Goal: Information Seeking & Learning: Learn about a topic

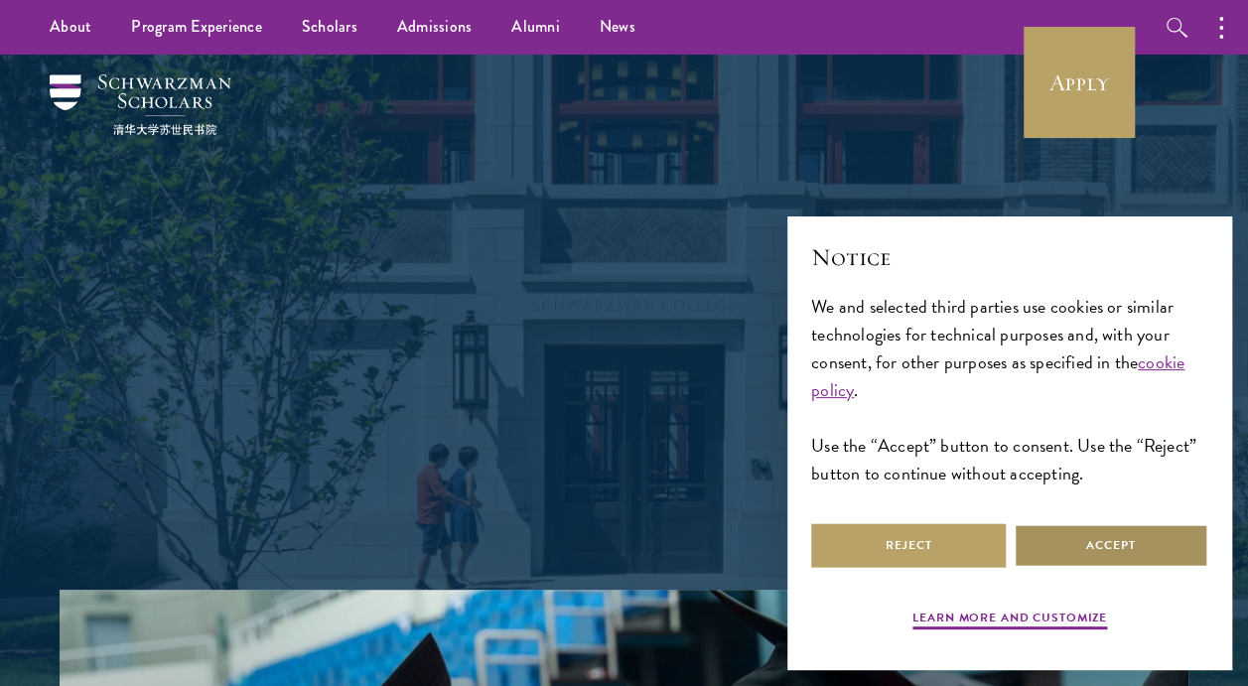
click at [1058, 545] on button "Accept" at bounding box center [1111, 545] width 195 height 45
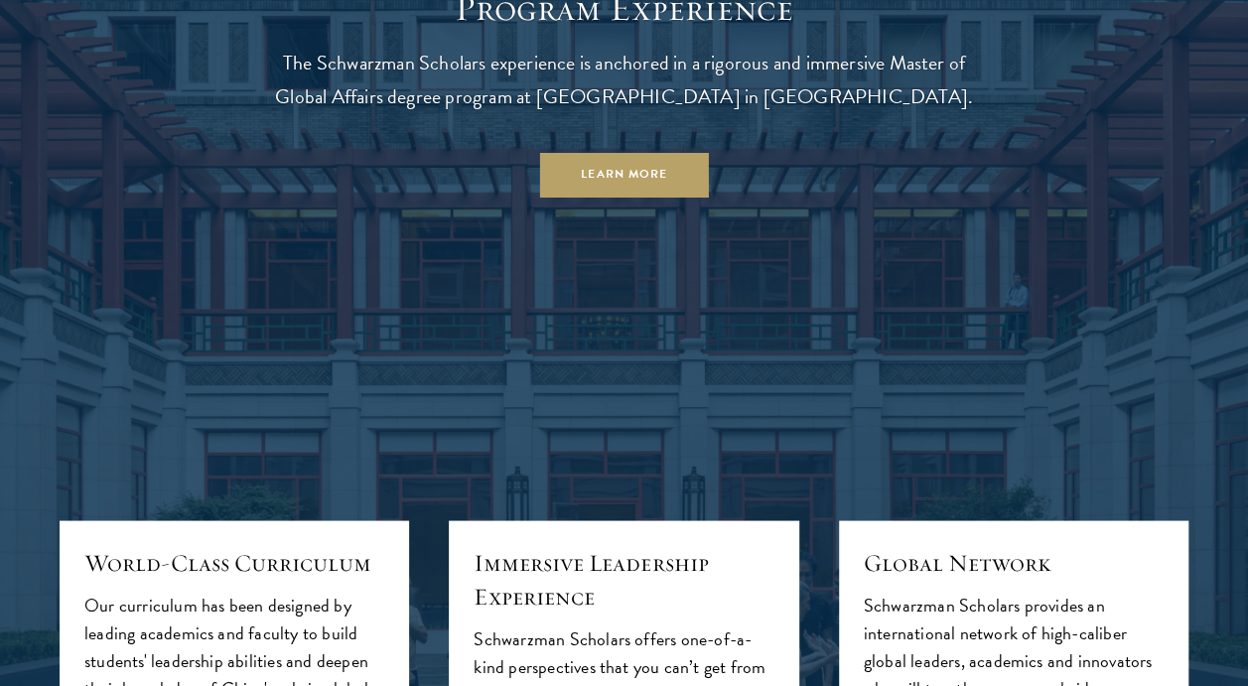
scroll to position [1666, 0]
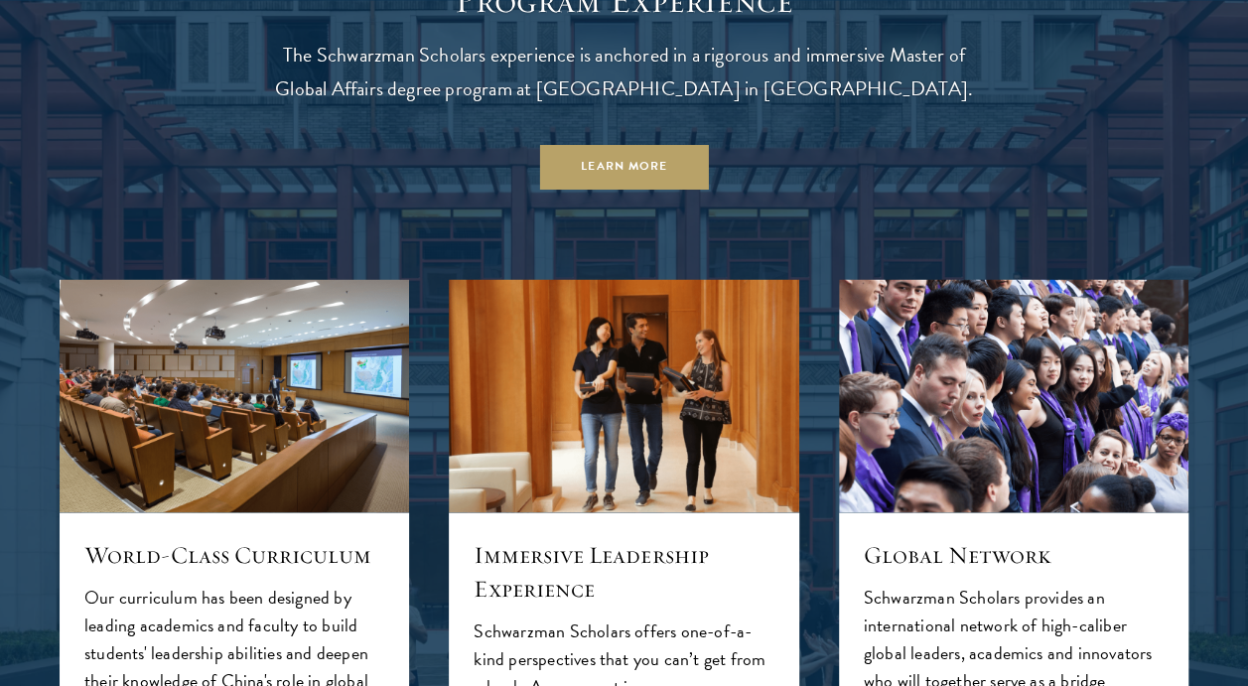
click at [839, 175] on header "Program Experience The Schwarzman Scholars experience is anchored in a rigorous…" at bounding box center [624, 84] width 715 height 211
click at [798, 183] on header "Program Experience The Schwarzman Scholars experience is anchored in a rigorous…" at bounding box center [624, 84] width 715 height 211
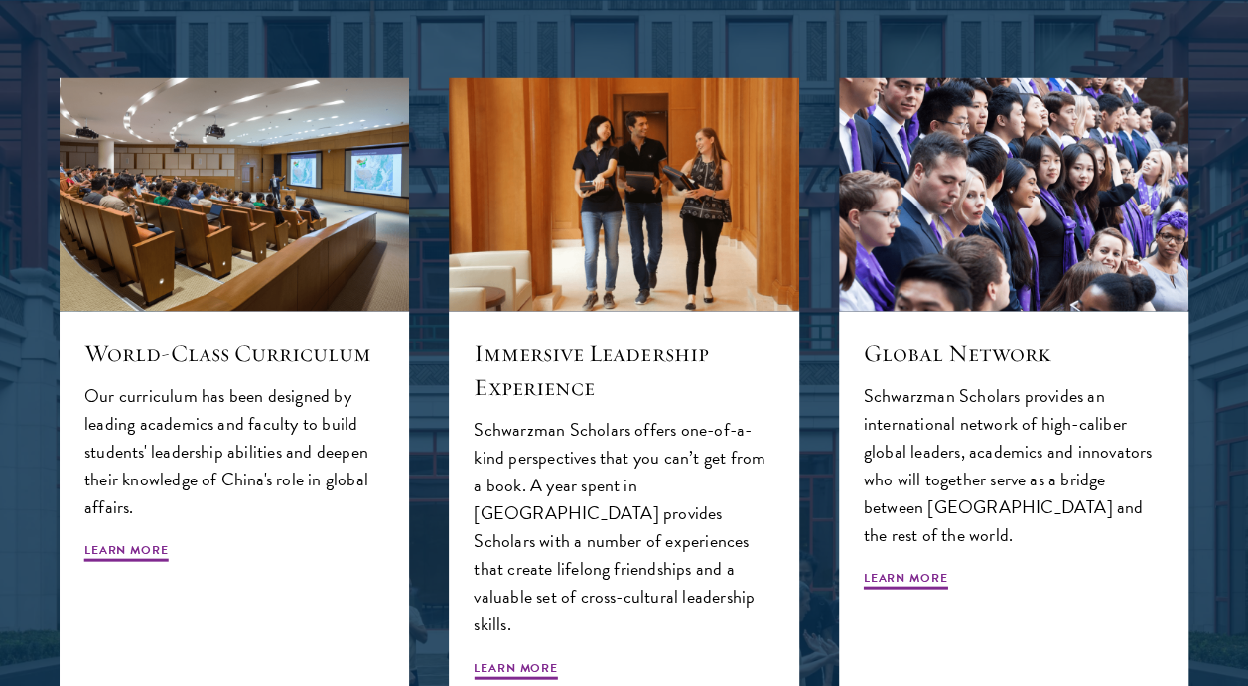
scroll to position [1869, 0]
click at [804, 120] on div "Immersive Leadership Experience Schwarzman Scholars offers one-of-a-kind perspe…" at bounding box center [623, 398] width 389 height 682
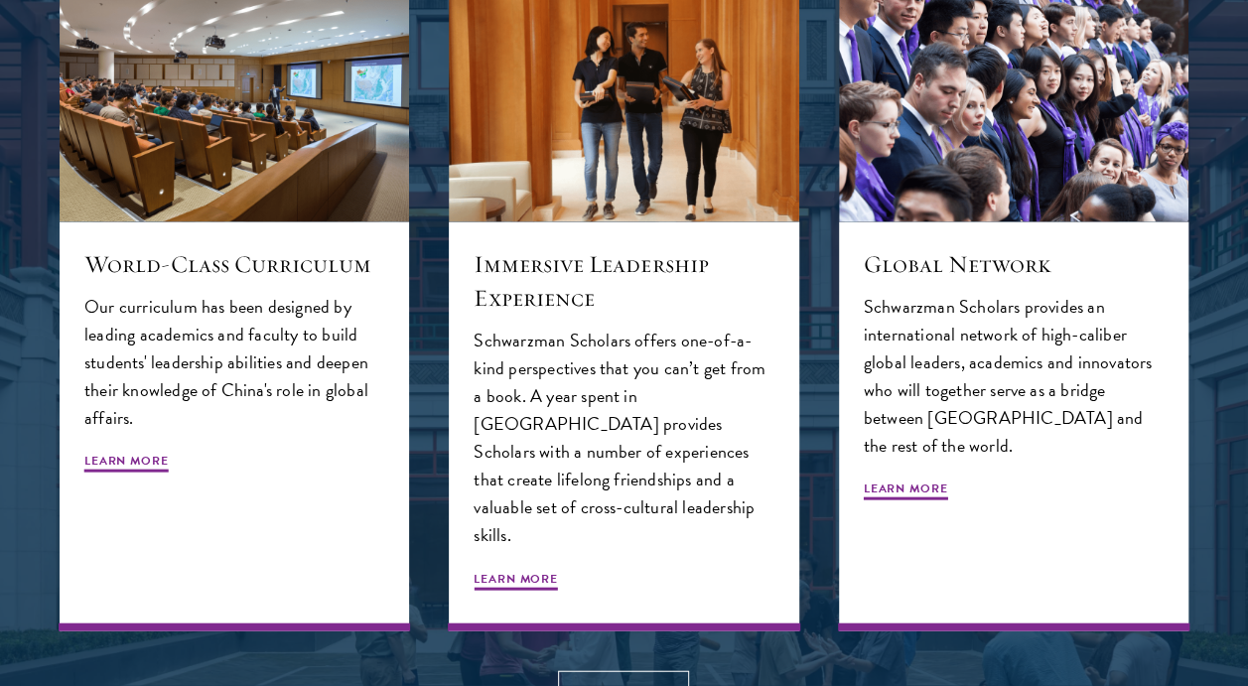
scroll to position [1988, 0]
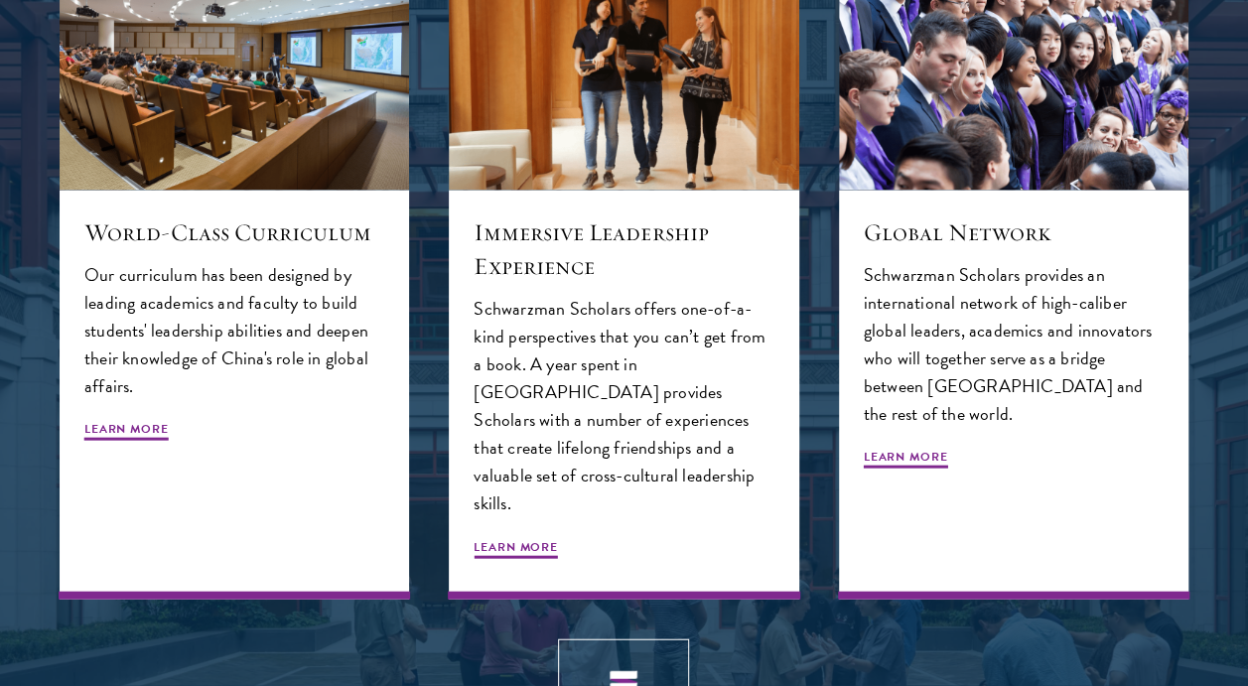
drag, startPoint x: 905, startPoint y: 8, endPoint x: 429, endPoint y: 300, distance: 558.1
click at [429, 300] on div "Immersive Leadership Experience Schwarzman Scholars offers one-of-a-kind perspe…" at bounding box center [623, 278] width 389 height 682
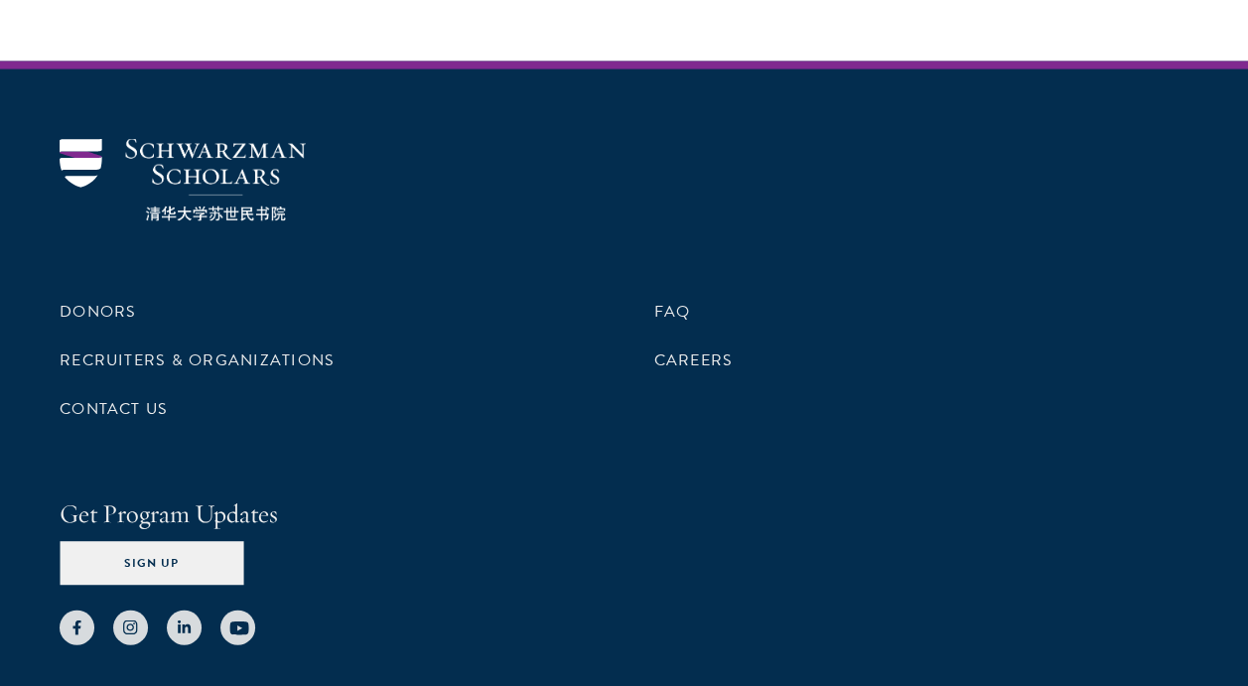
scroll to position [5837, 0]
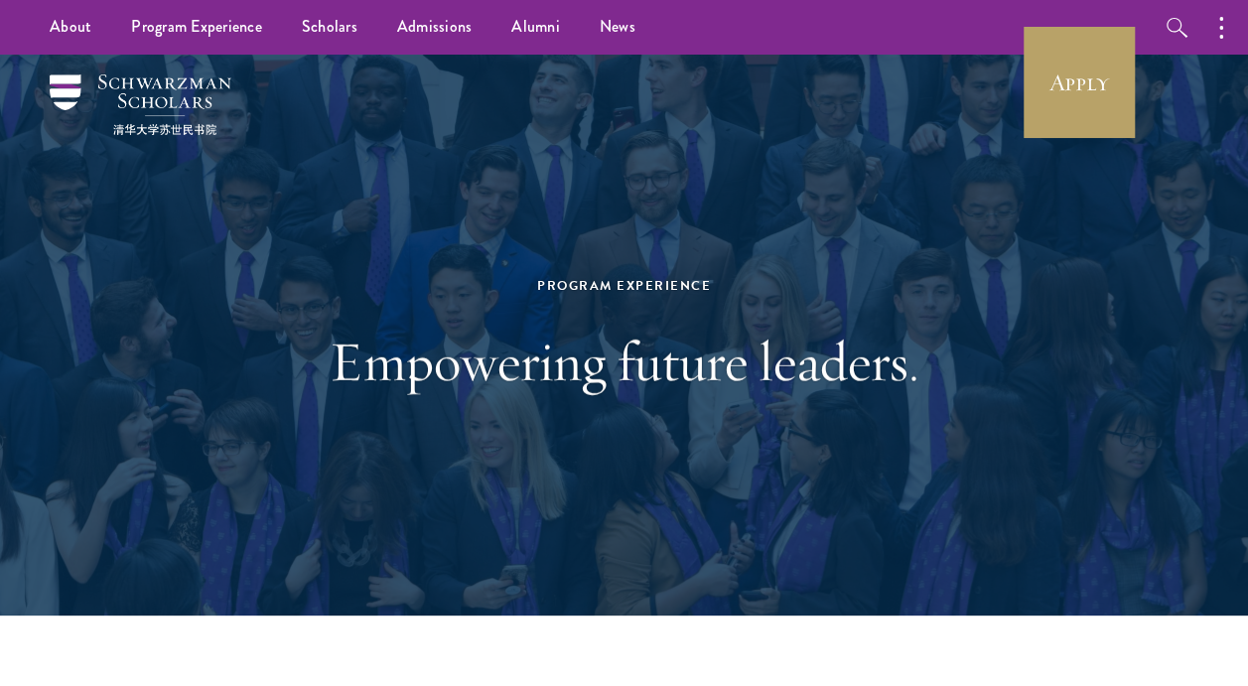
click at [1033, 351] on div "Program Experience Empowering future leaders." at bounding box center [624, 335] width 1129 height 561
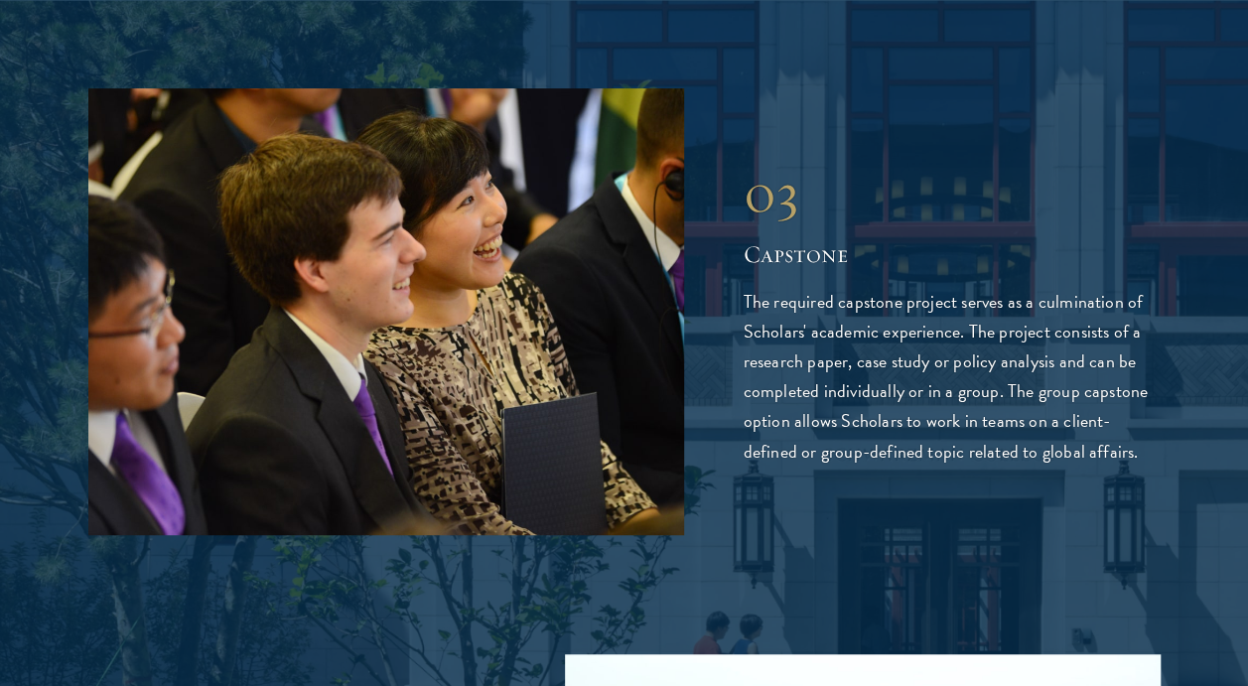
scroll to position [4078, 0]
click at [1008, 469] on div "03 Capstone 03 Capstone The required capstone project serves as a culmination o…" at bounding box center [624, 310] width 1072 height 447
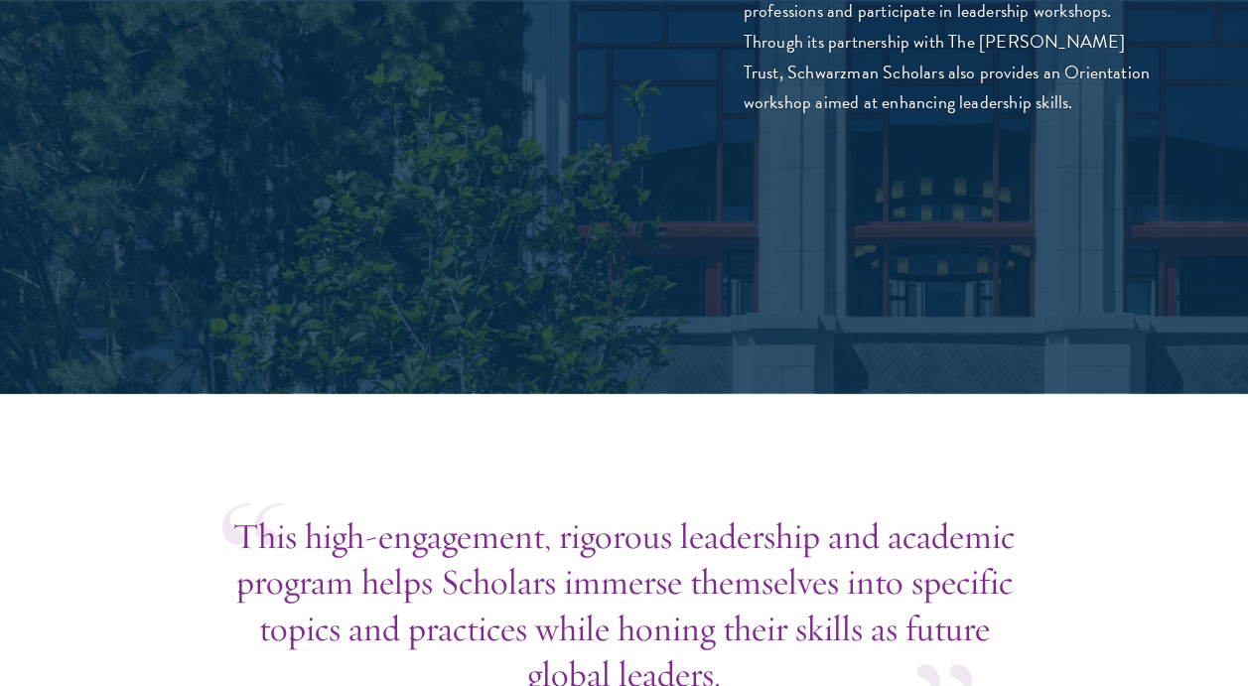
scroll to position [6298, 0]
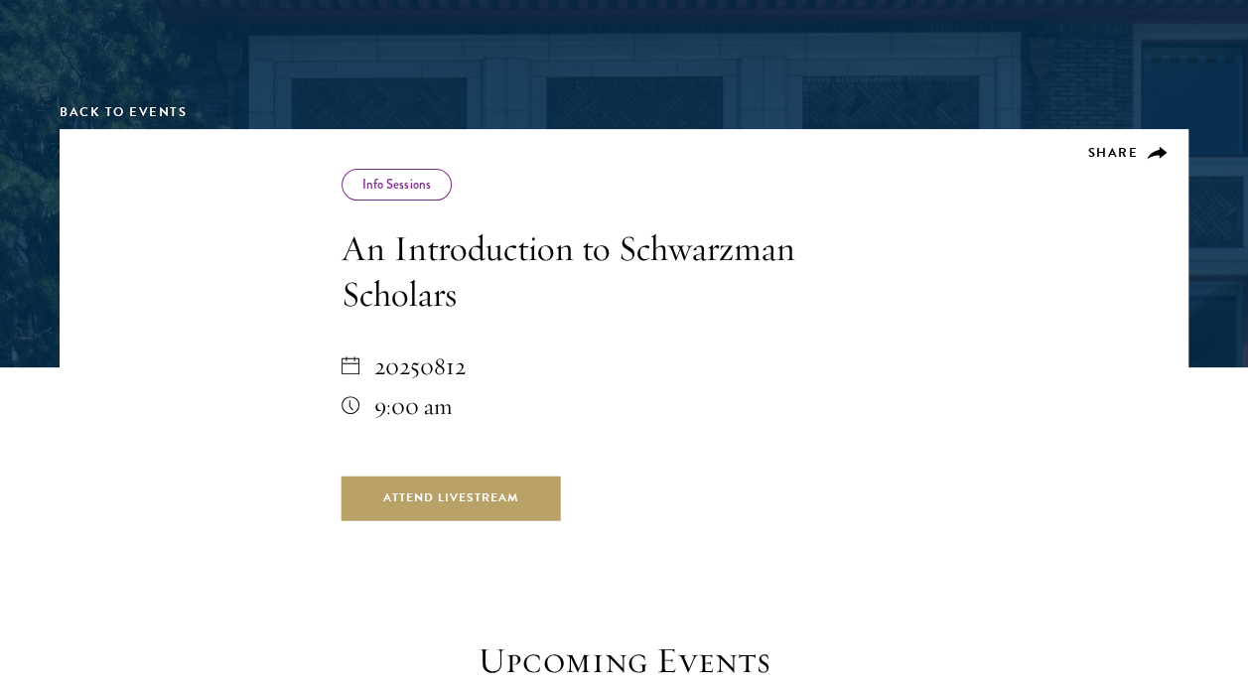
scroll to position [249, 0]
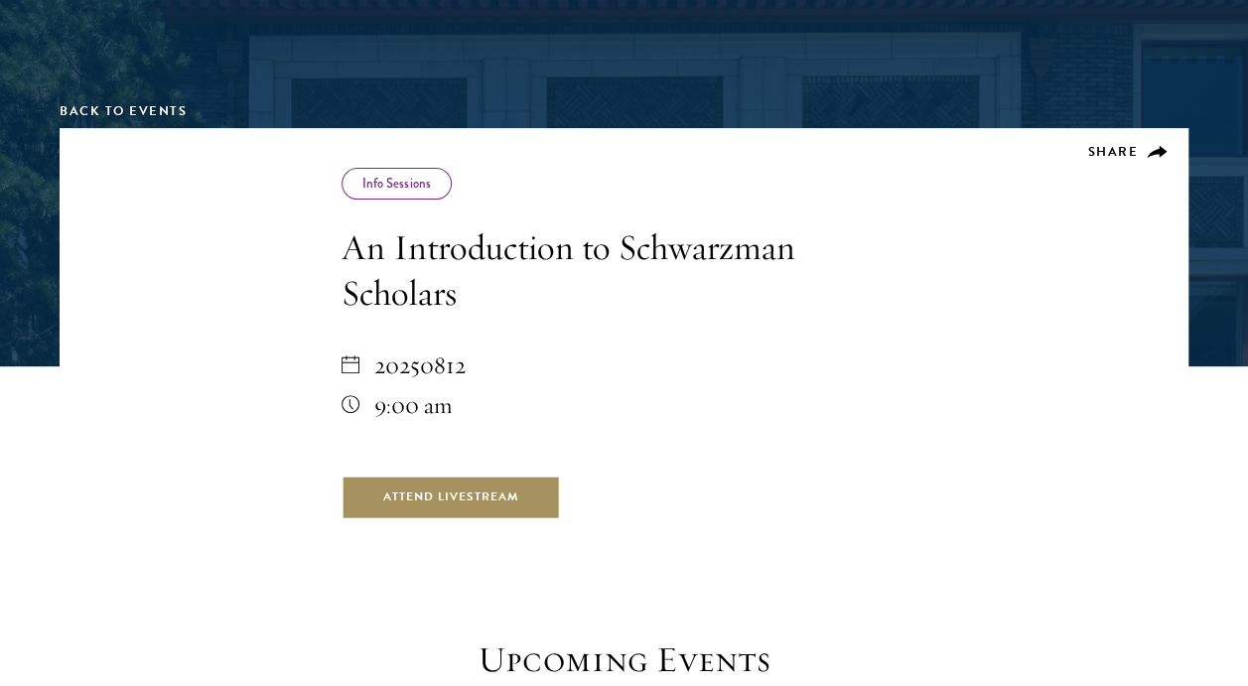
click at [464, 481] on link "Attend Livestream" at bounding box center [451, 497] width 219 height 45
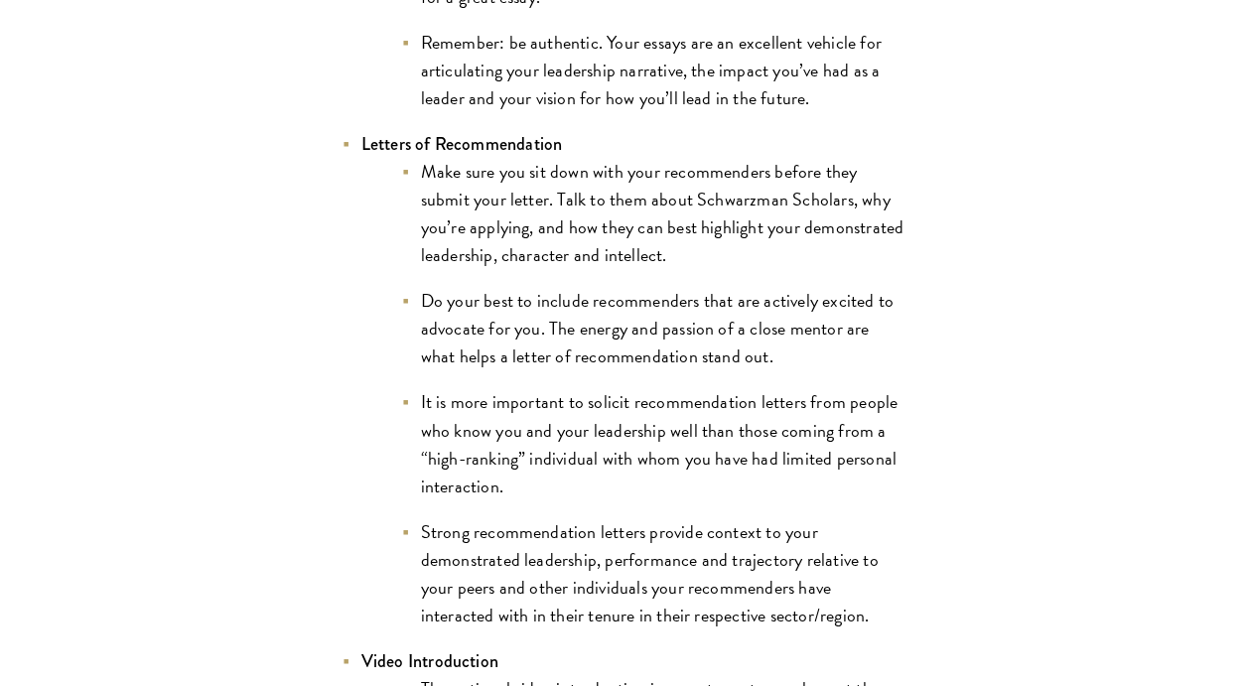
scroll to position [2618, 0]
click at [824, 306] on li "Do your best to include recommenders that are actively excited to advocate for …" at bounding box center [654, 327] width 506 height 83
click at [856, 319] on li "Do your best to include recommenders that are actively excited to advocate for …" at bounding box center [654, 327] width 506 height 83
click at [798, 352] on ul "Make sure you sit down with your recommenders before they submit your letter. T…" at bounding box center [634, 393] width 546 height 472
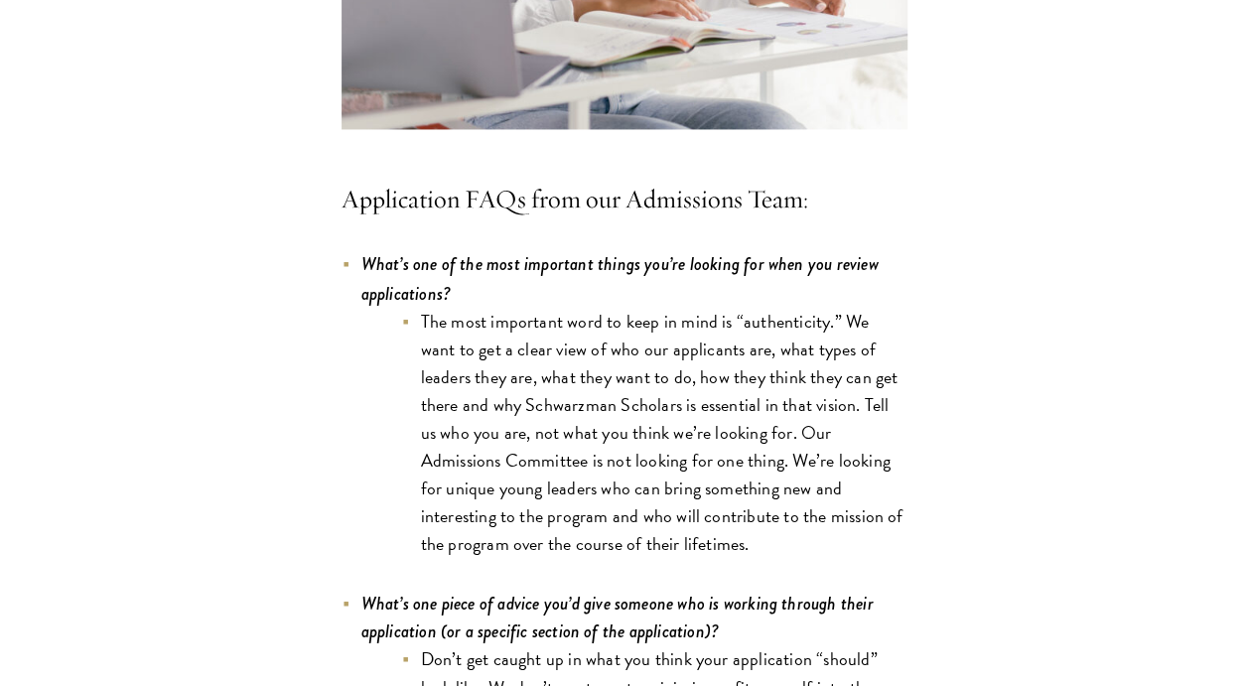
scroll to position [5331, 0]
click at [1001, 344] on div "Completing your application requires time, energy, and dedication. Our Admissio…" at bounding box center [624, 517] width 1129 height 10265
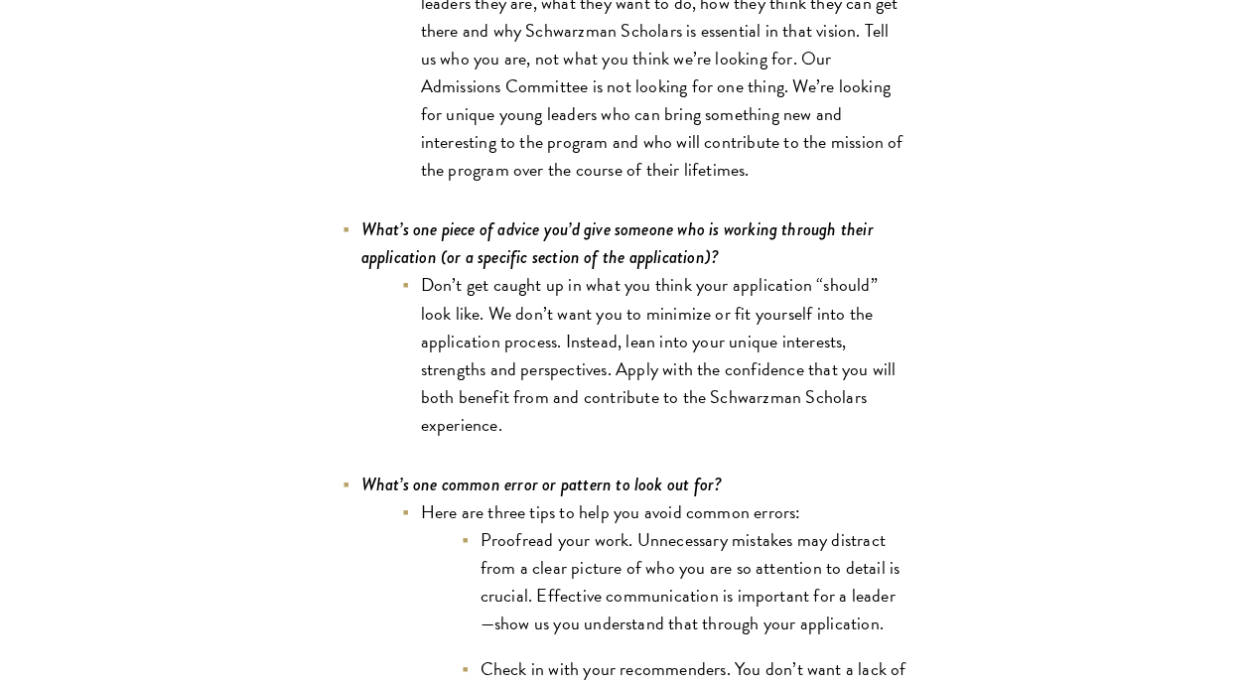
scroll to position [5708, 0]
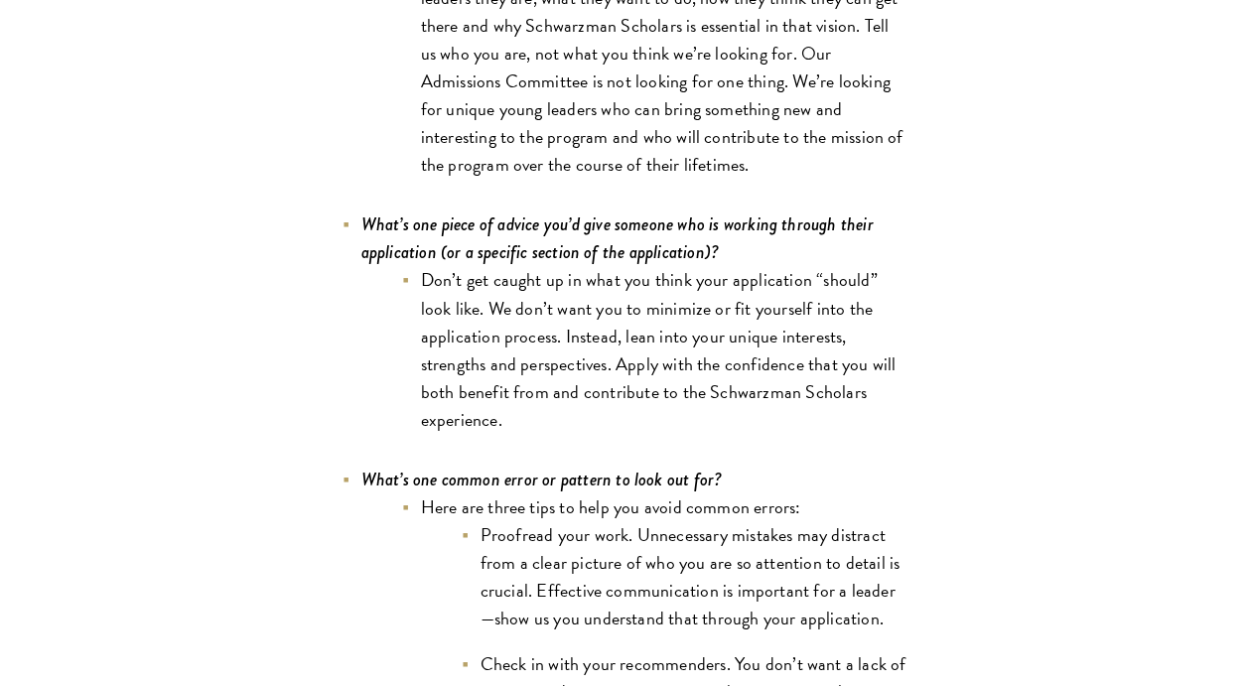
click at [992, 344] on div "Completing your application requires time, energy, and dedication. Our Admissio…" at bounding box center [624, 140] width 1129 height 10265
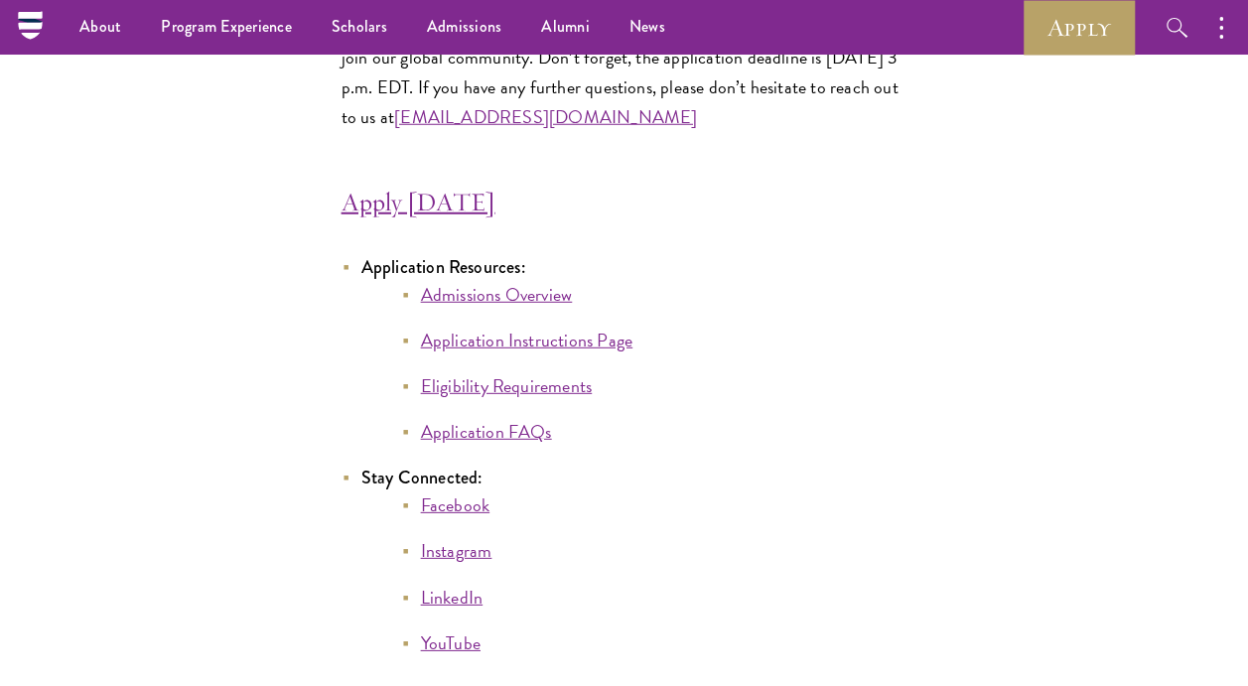
scroll to position [10164, 0]
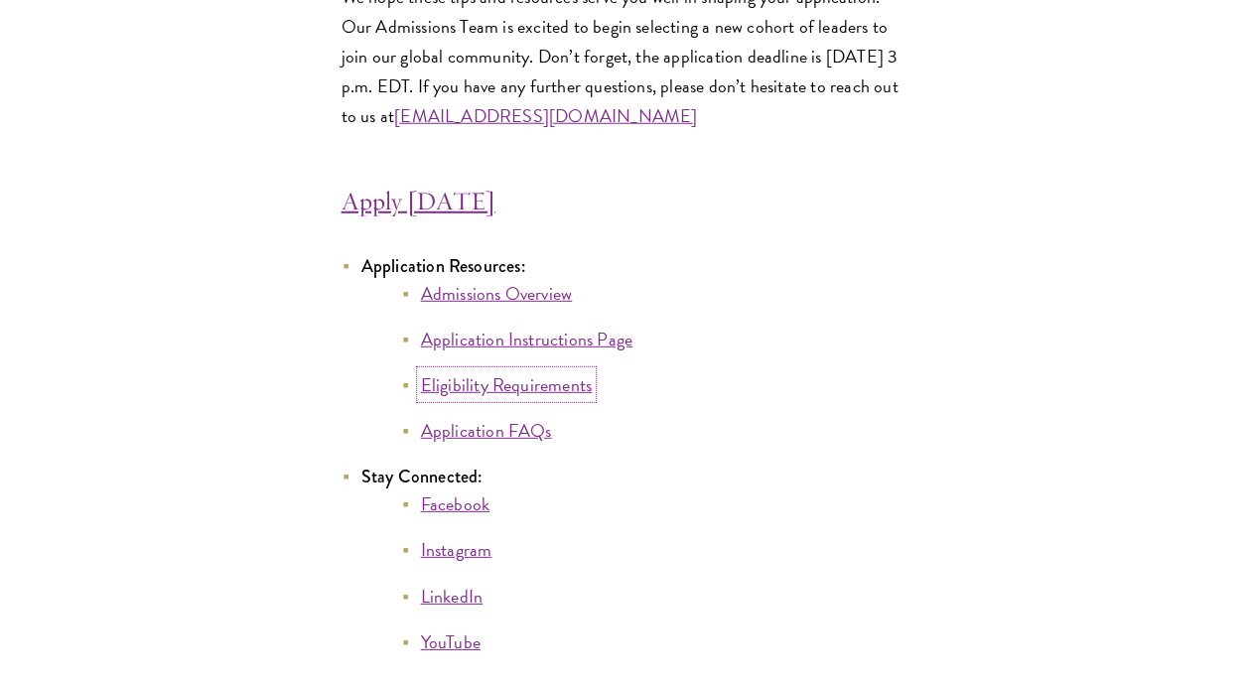
click at [541, 371] on link "Eligibility Requirements" at bounding box center [507, 384] width 172 height 27
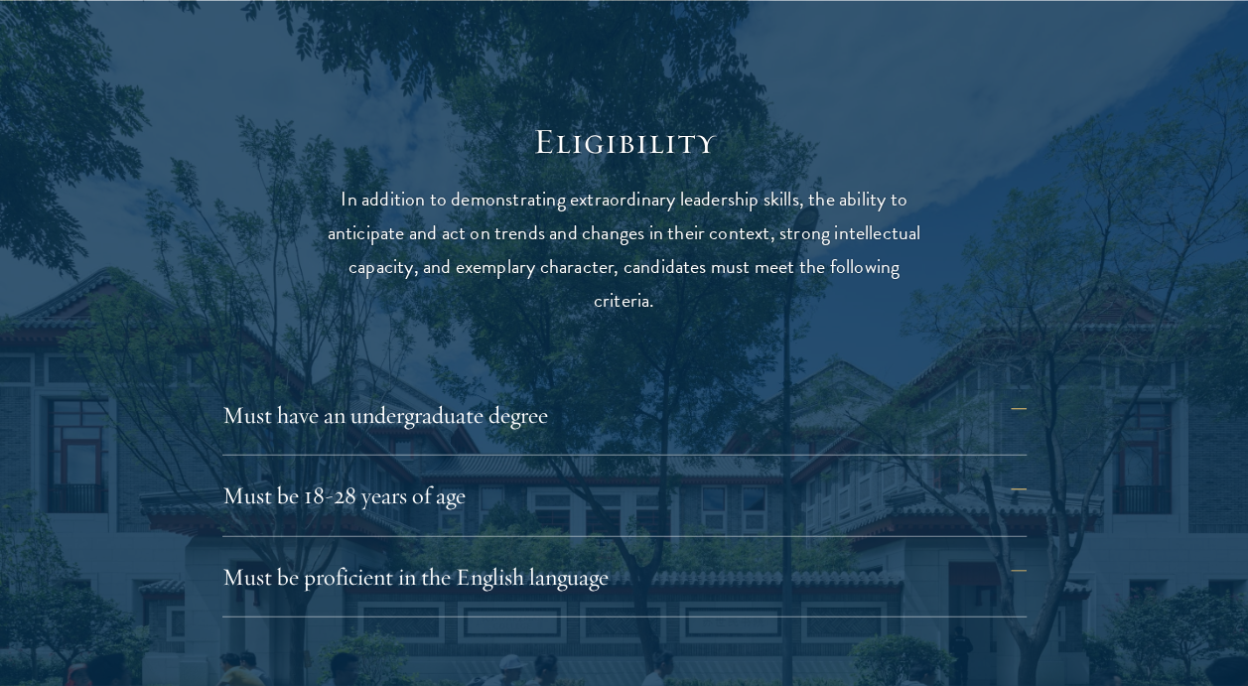
scroll to position [2579, 0]
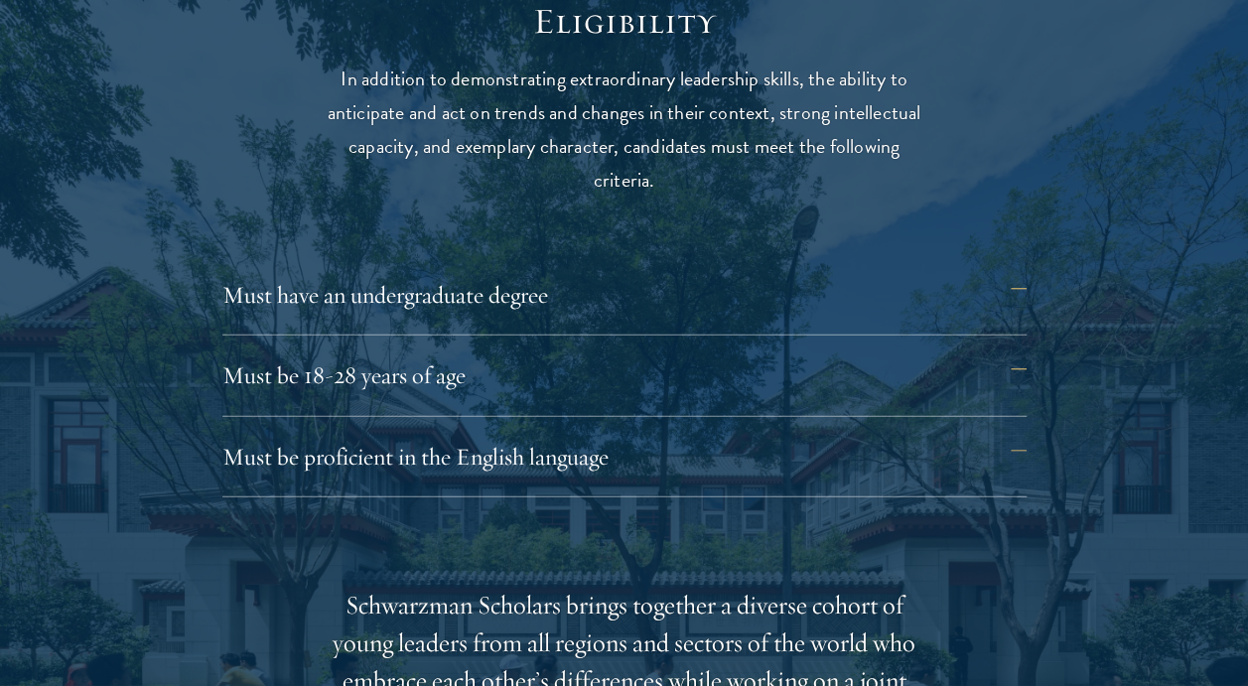
click at [731, 271] on button "Must have an undergraduate degree" at bounding box center [624, 295] width 804 height 48
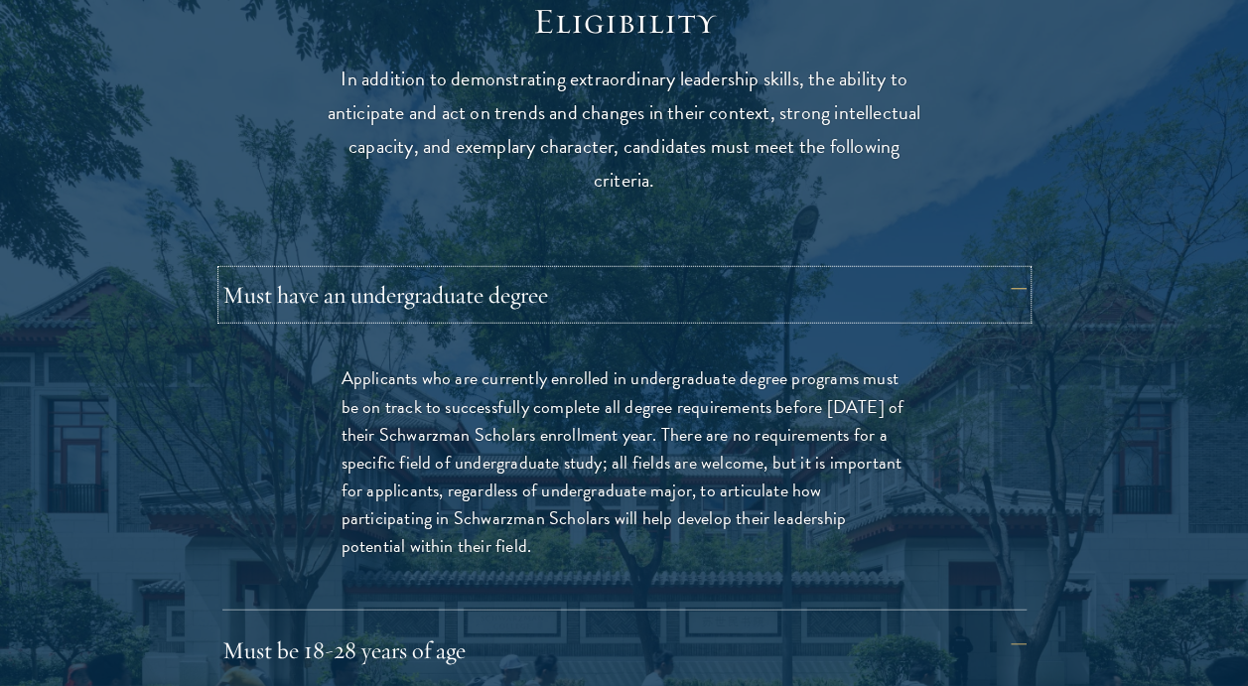
click at [730, 272] on button "Must have an undergraduate degree" at bounding box center [624, 295] width 804 height 48
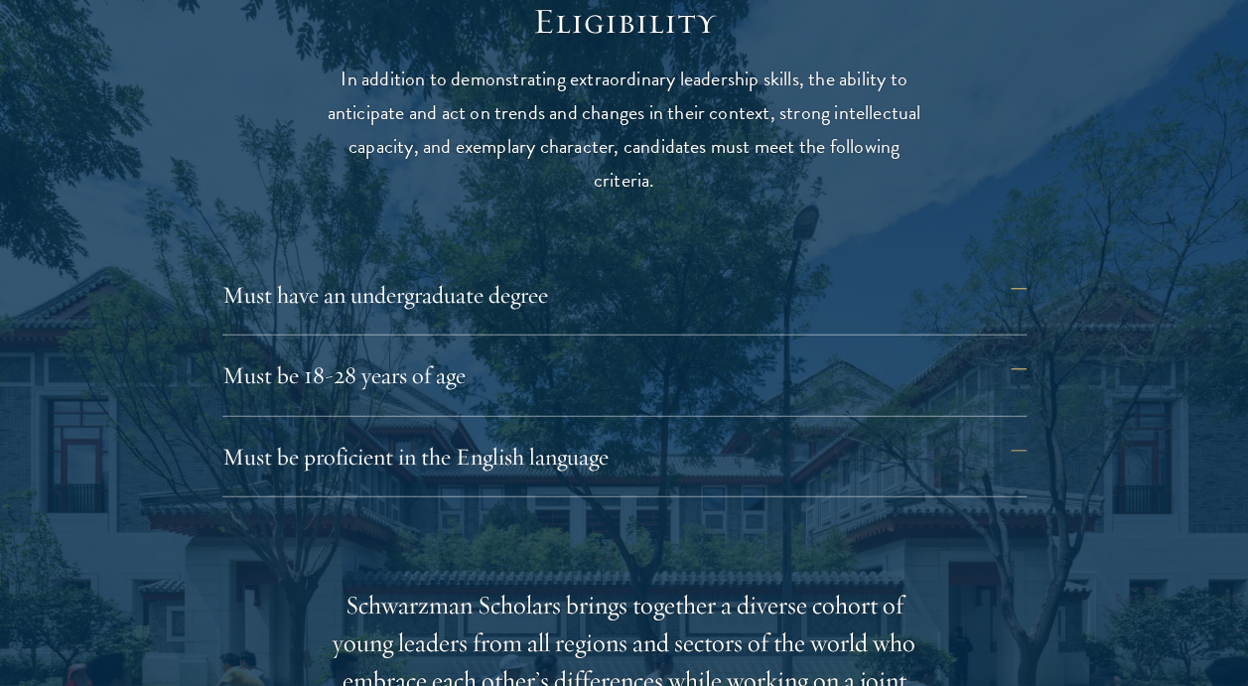
click at [681, 344] on div "Must have an undergraduate degree Applicants who are currently enrolled in unde…" at bounding box center [624, 383] width 804 height 225
click at [666, 355] on button "Must be 18-28 years of age" at bounding box center [624, 376] width 804 height 48
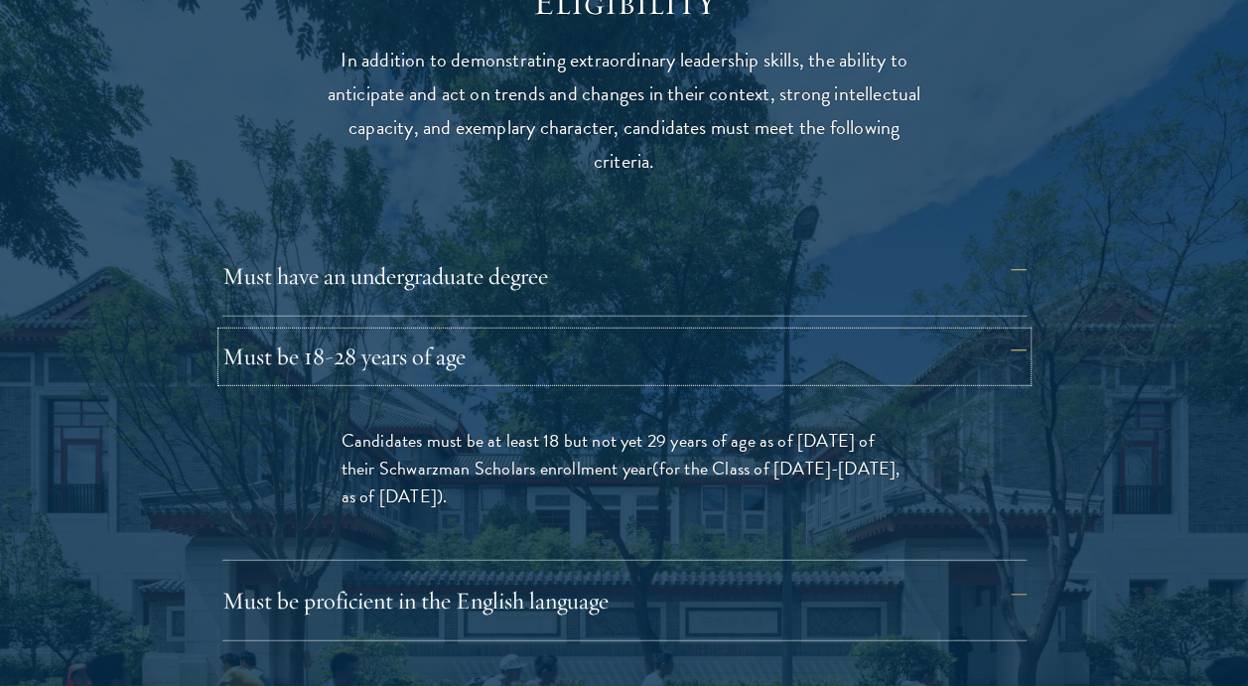
scroll to position [2599, 0]
click at [643, 365] on button "Must be 18-28 years of age" at bounding box center [624, 356] width 804 height 48
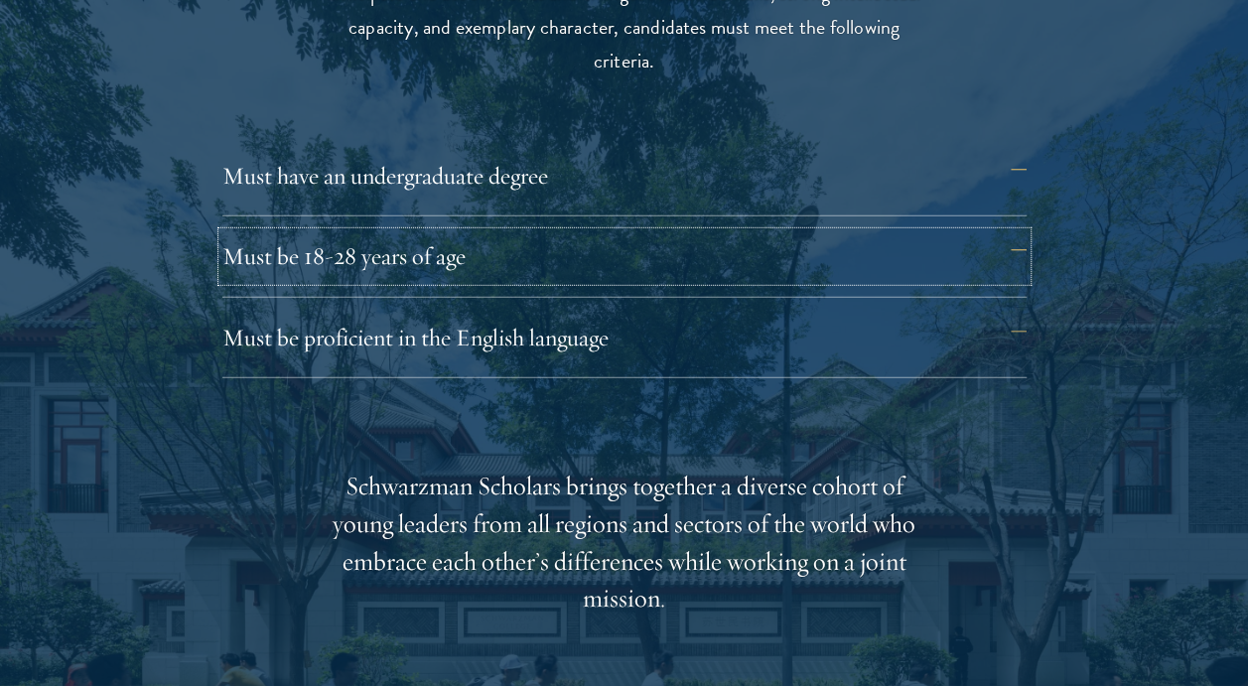
scroll to position [2699, 0]
click at [643, 365] on div "Must be proficient in the English language Applicants must demonstrate strong E…" at bounding box center [624, 345] width 804 height 65
click at [684, 349] on button "Must be proficient in the English language" at bounding box center [624, 337] width 804 height 48
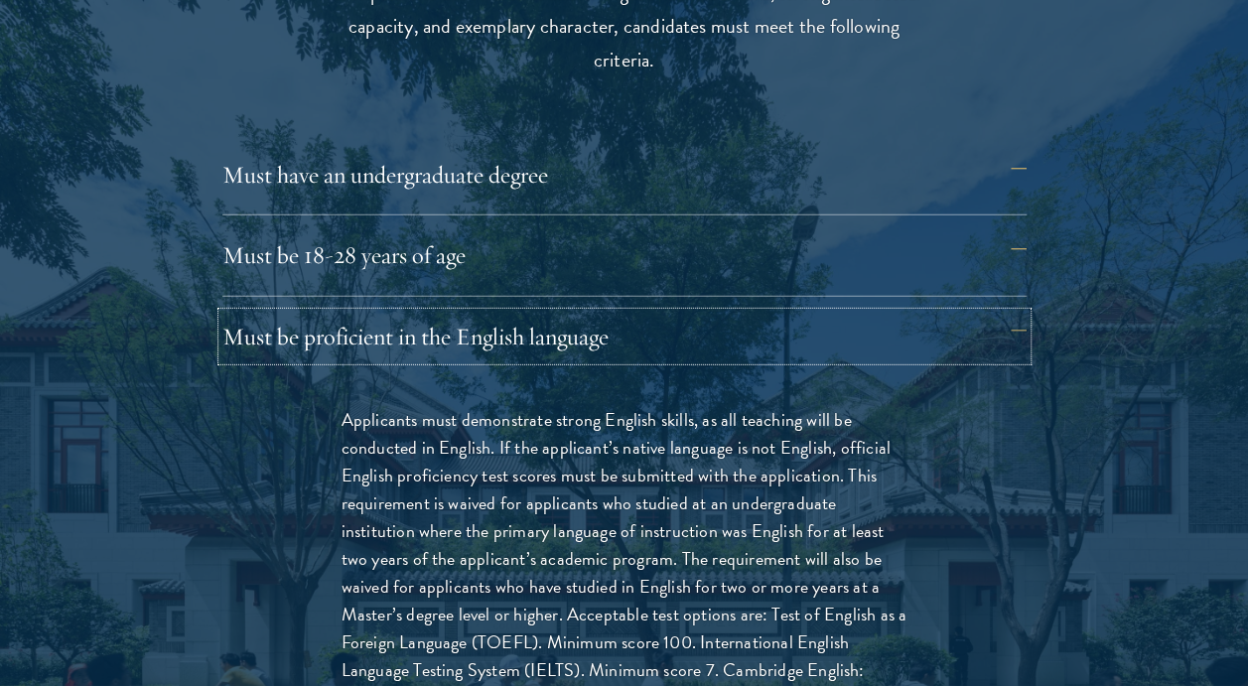
click at [684, 349] on button "Must be proficient in the English language" at bounding box center [624, 337] width 804 height 48
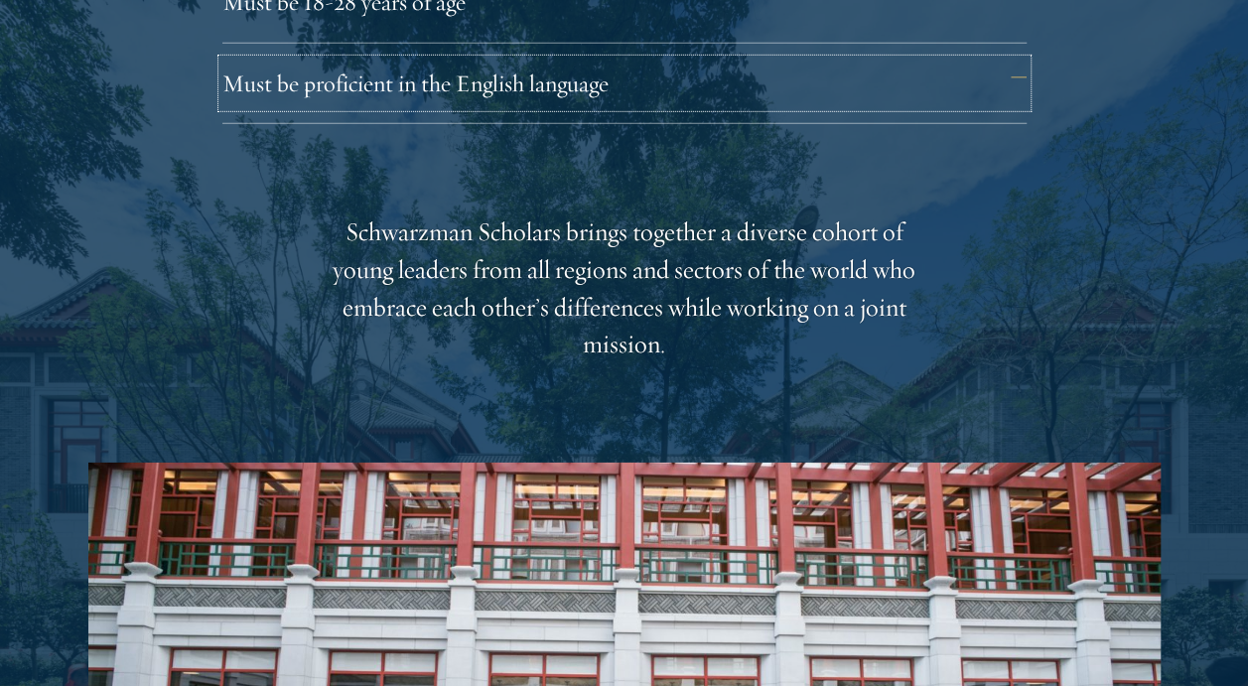
scroll to position [2953, 0]
click at [795, 332] on div "Schwarzman Scholars brings together a diverse cohort of young leaders from all …" at bounding box center [625, 287] width 616 height 151
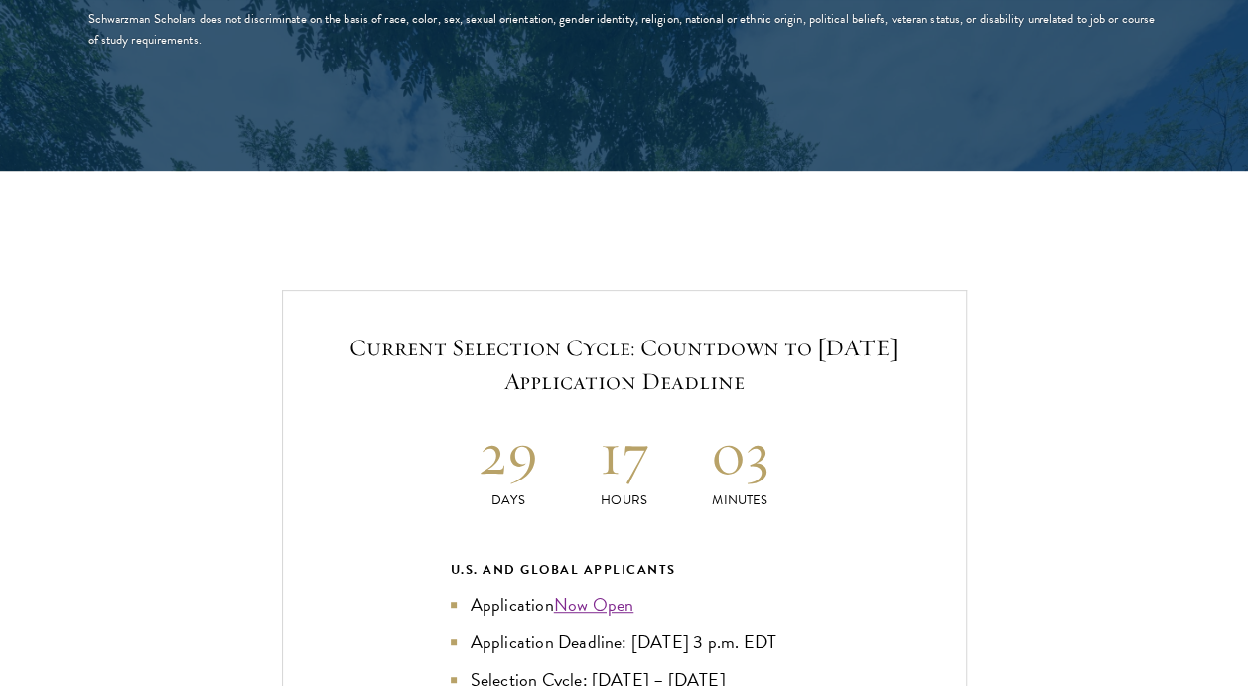
scroll to position [3978, 0]
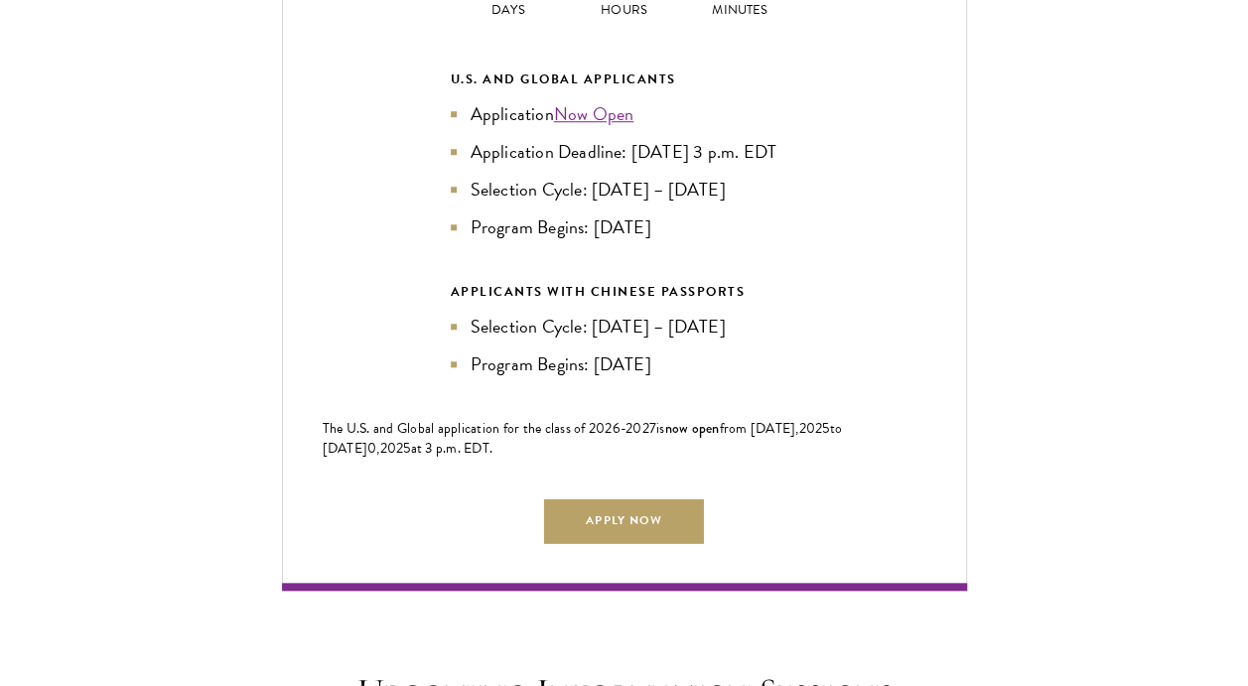
scroll to position [4465, 0]
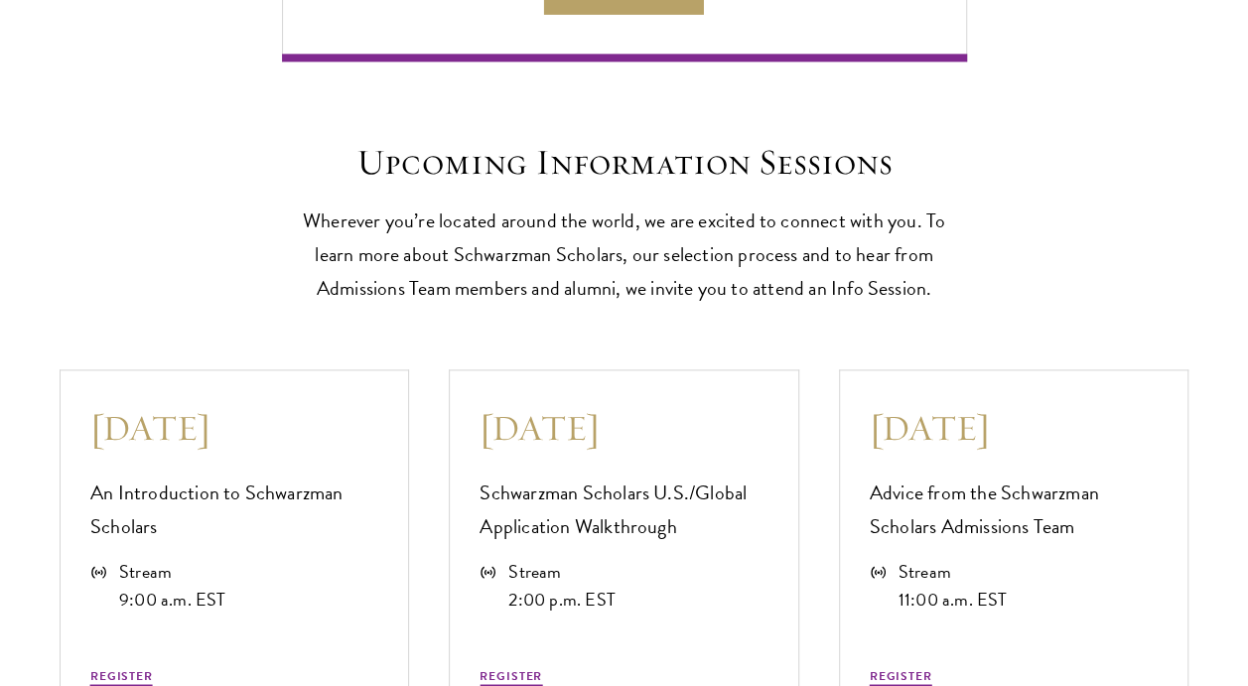
click at [1009, 220] on div "Upcoming Information Sessions Wherever you’re located around the world, we are …" at bounding box center [624, 223] width 1129 height 164
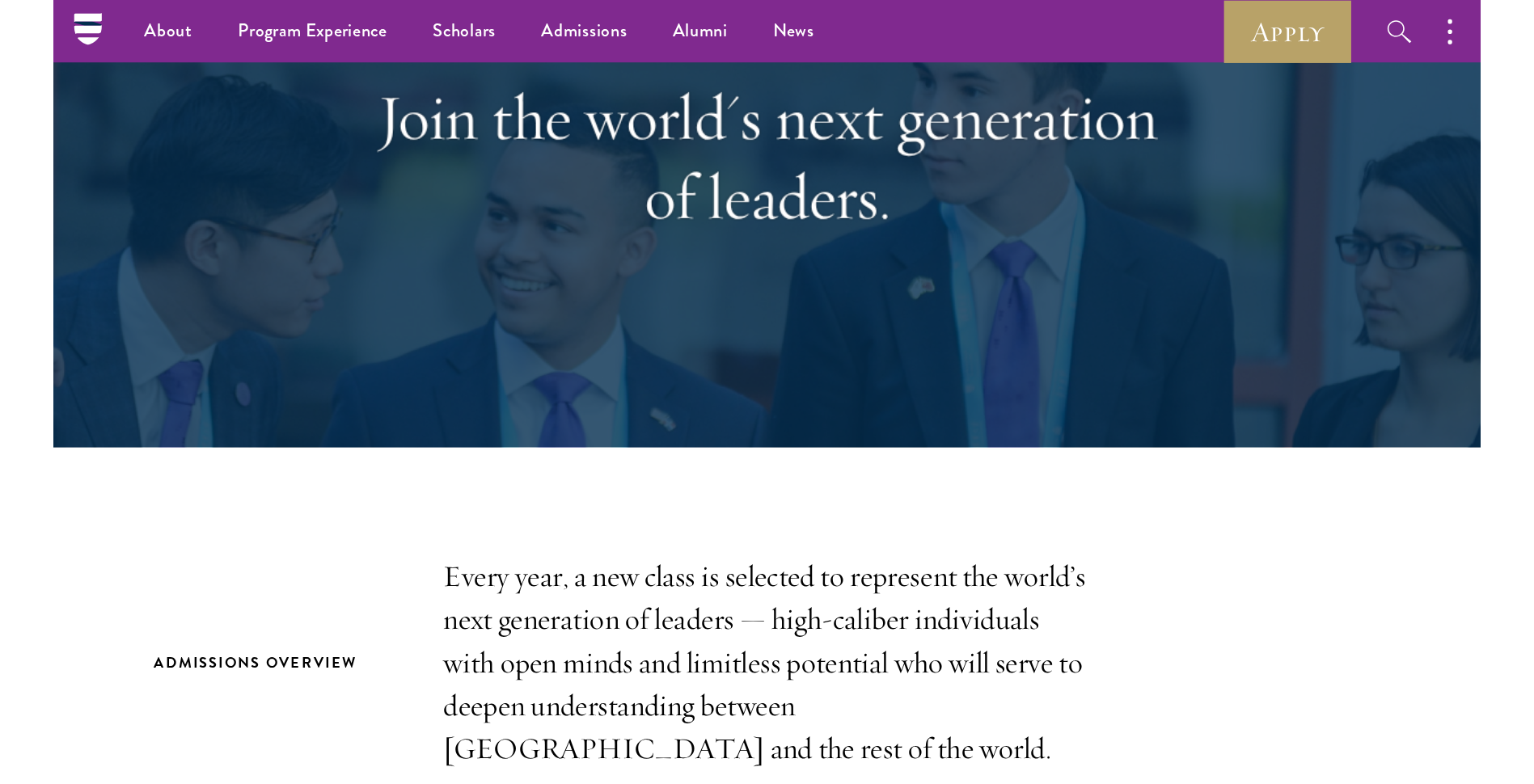
scroll to position [0, 0]
